Goal: Navigation & Orientation: Find specific page/section

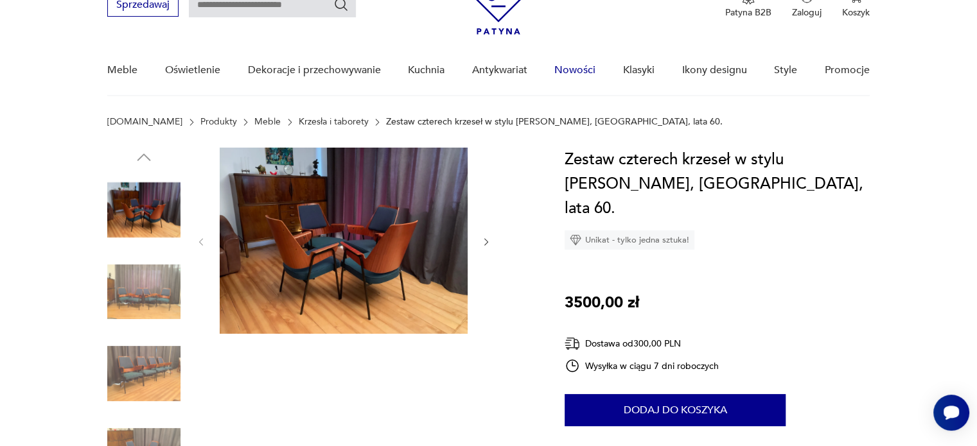
click at [573, 69] on link "Nowości" at bounding box center [574, 70] width 41 height 49
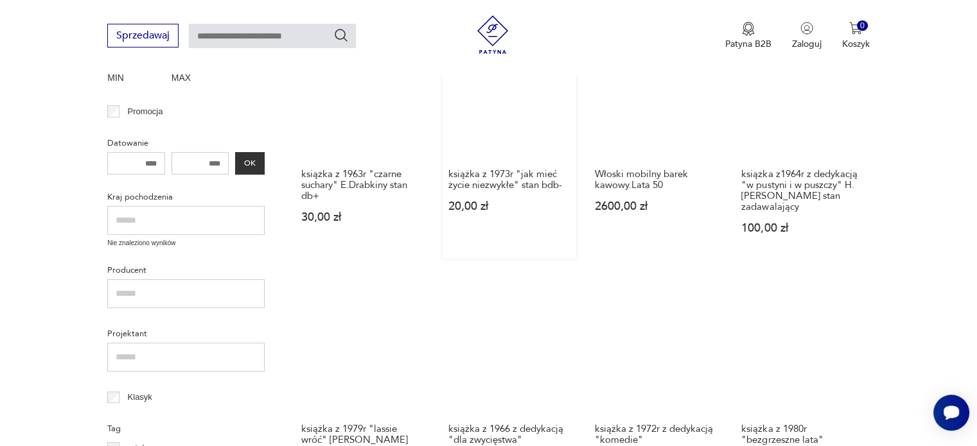
scroll to position [314, 0]
